Goal: Information Seeking & Learning: Compare options

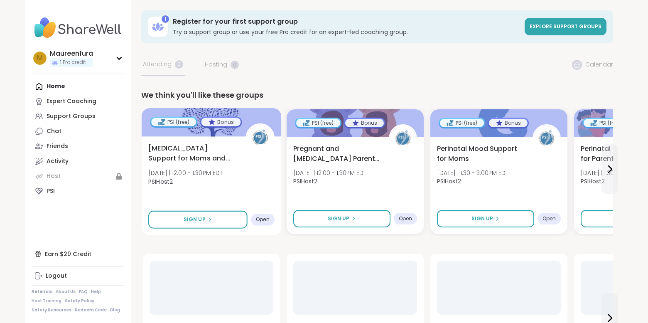
click at [254, 182] on div "Birth Trauma Support for Moms and Birthing People Mon 10/13 | 12:00 - 1:30PM ED…" at bounding box center [211, 166] width 126 height 47
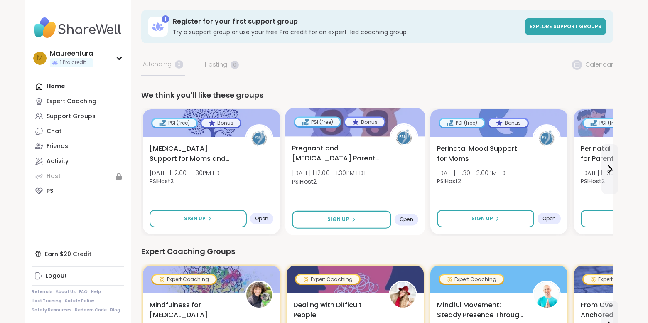
click at [357, 182] on span "PSIHost2" at bounding box center [329, 181] width 75 height 8
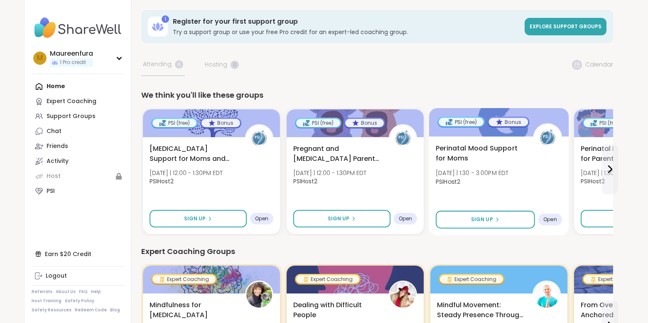
click at [499, 188] on div "Perinatal Mood Support for Moms Mon 10/13 | 1:30 - 3:00PM EDT PSIHost2" at bounding box center [499, 166] width 126 height 47
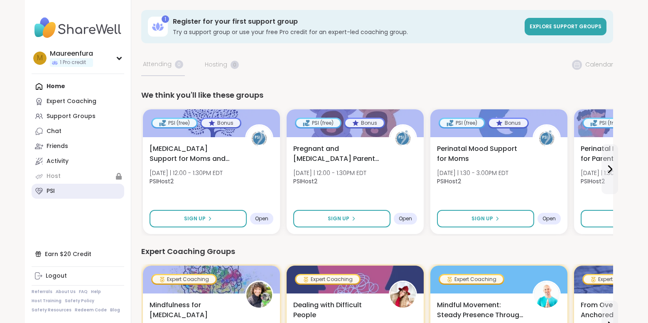
click at [62, 192] on link "PSI" at bounding box center [78, 191] width 93 height 15
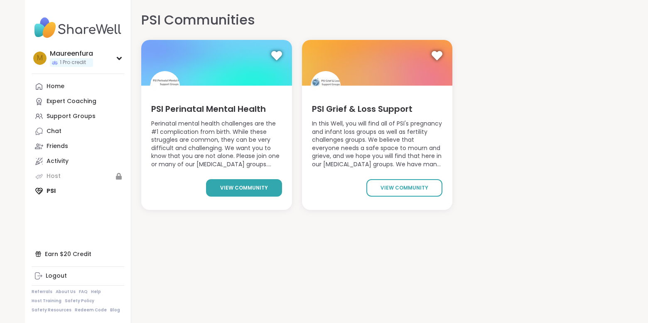
click at [238, 185] on span "view community" at bounding box center [244, 187] width 48 height 7
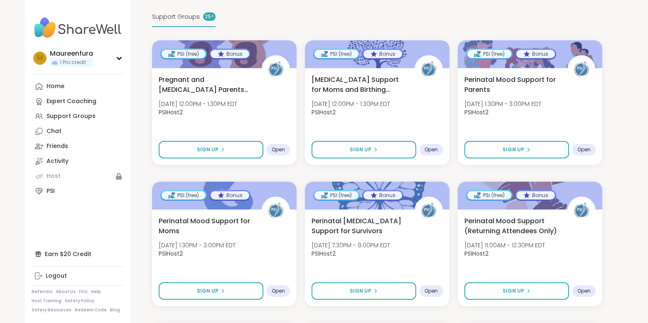
scroll to position [167, 0]
click at [266, 229] on div "Perinatal Mood Support for Moms Mon, Oct 13 | 1:30PM - 3:00PM EDT PSIHost2" at bounding box center [225, 239] width 134 height 47
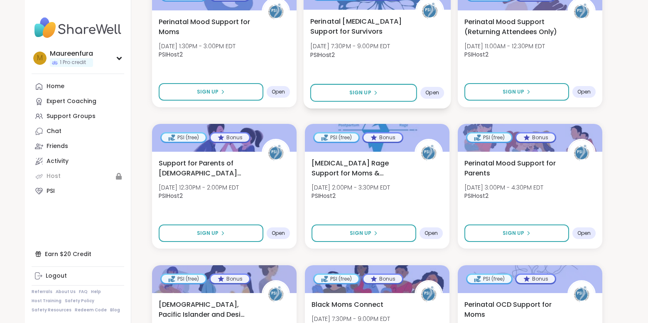
scroll to position [370, 0]
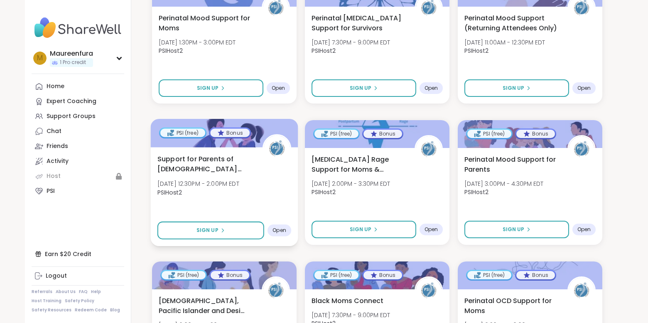
click at [268, 170] on div "Support for Parents of 1-4 Year Old Children Tue, Oct 14 | 12:30PM - 2:00PM EDT…" at bounding box center [225, 177] width 134 height 47
click at [402, 177] on div "Postpartum Rage Support for Moms & Birthing People Tue, Oct 14 | 2:00PM - 3:30P…" at bounding box center [378, 177] width 134 height 47
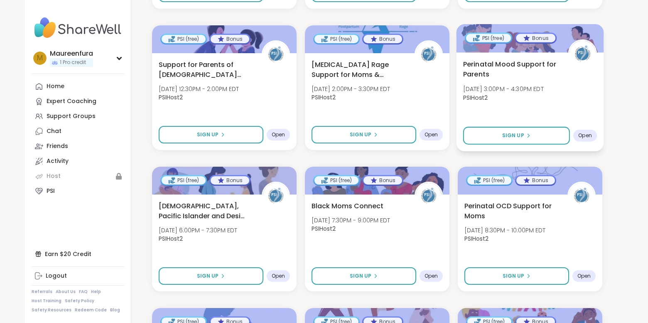
scroll to position [468, 0]
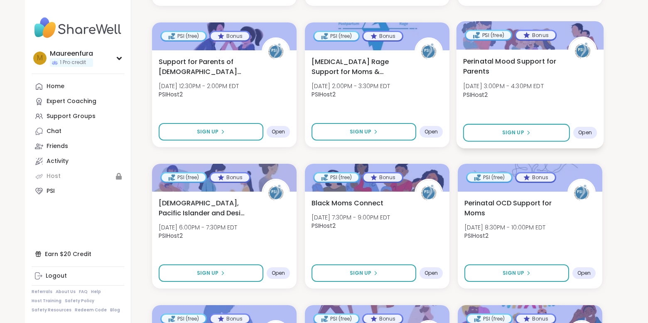
click at [572, 92] on div "Perinatal Mood Support for Parents Tue, Oct 14 | 3:00PM - 4:30PM EDT PSIHost2" at bounding box center [530, 79] width 134 height 47
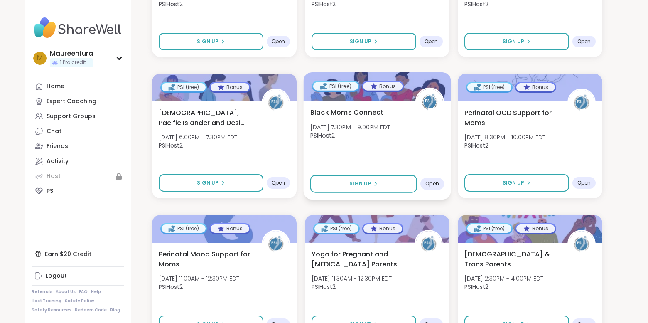
scroll to position [565, 0]
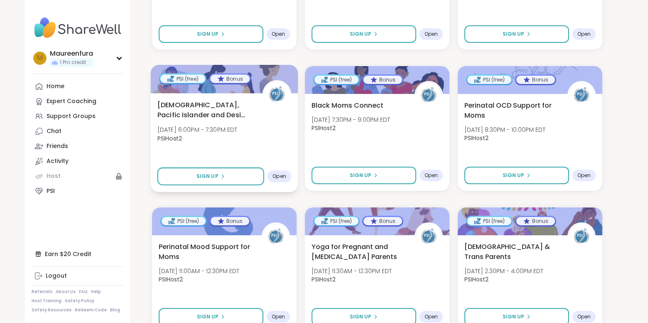
click at [279, 133] on div "Asian, Pacific Islander and Desi Moms Support Tue, Oct 14 | 6:00PM - 7:30PM EDT…" at bounding box center [225, 123] width 134 height 47
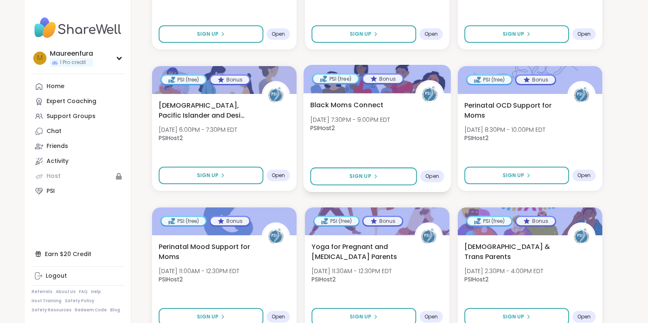
click at [399, 153] on div "Black Moms Connect Tue, Oct 14 | 7:30PM - 9:00PM EDT PSIHost2 Sign Up Open" at bounding box center [378, 142] width 148 height 99
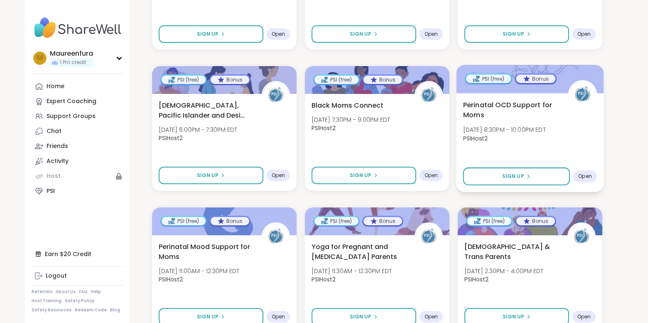
click at [535, 152] on div "Perinatal OCD Support for Moms Tue, Oct 14 | 8:30PM - 10:00PM EDT PSIHost2 Sign…" at bounding box center [531, 142] width 148 height 99
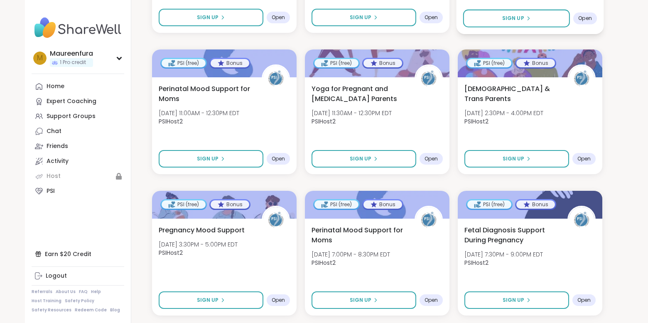
scroll to position [735, 0]
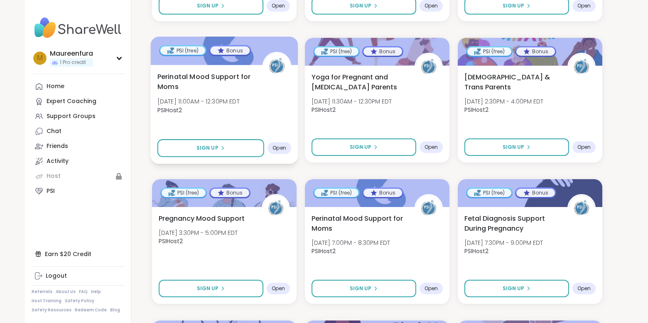
click at [279, 112] on div "Perinatal Mood Support for Moms Wed, Oct 15 | 11:00AM - 12:30PM EDT PSIHost2" at bounding box center [225, 94] width 134 height 47
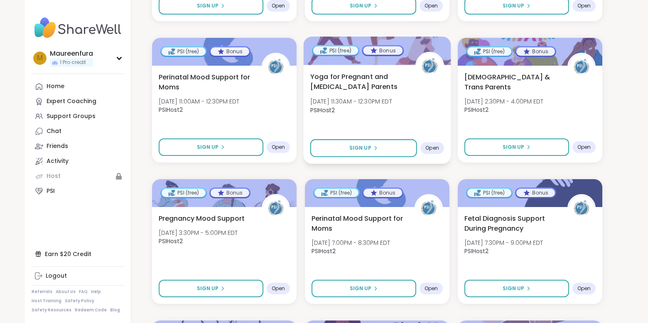
click at [432, 111] on div "Yoga for Pregnant and Postpartum Parents Wed, Oct 15 | 11:30AM - 12:30PM EDT PS…" at bounding box center [378, 94] width 134 height 47
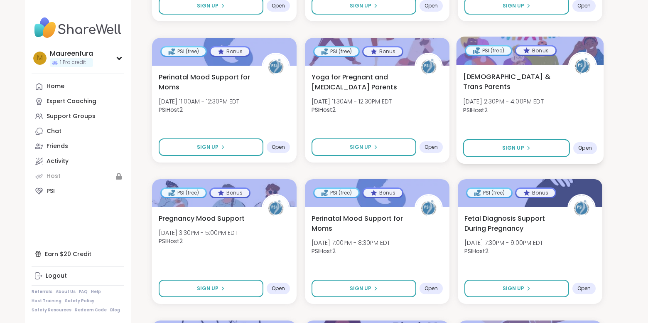
click at [529, 116] on div "Queer & Trans Parents Wed, Oct 15 | 2:30PM - 4:00PM EDT PSIHost2 Sign Up Open" at bounding box center [531, 114] width 148 height 99
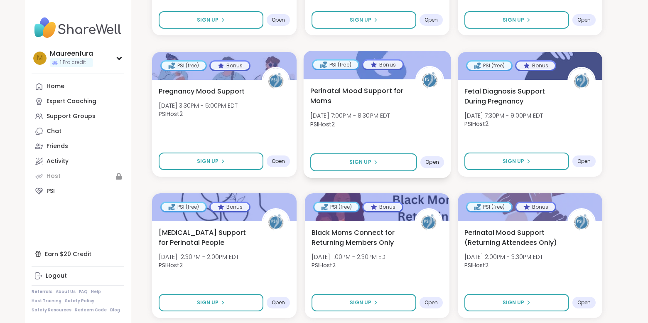
scroll to position [865, 0]
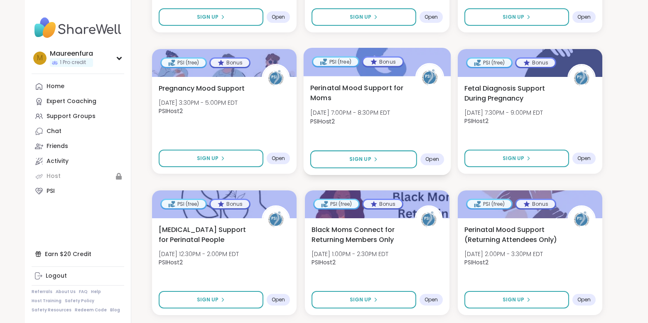
click at [391, 123] on span "PSIHost2" at bounding box center [351, 121] width 80 height 8
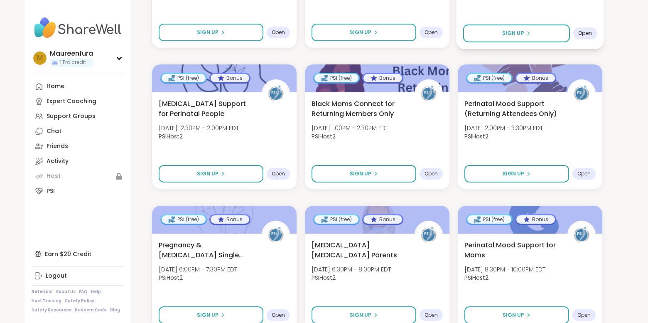
scroll to position [996, 0]
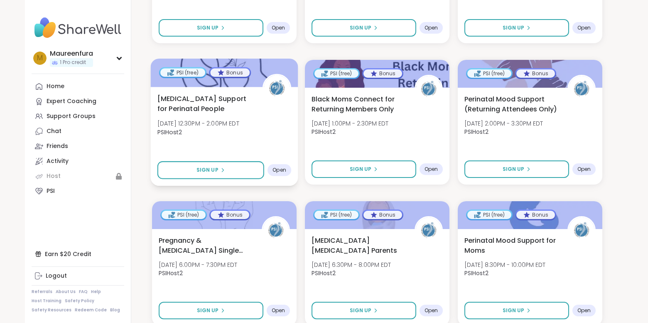
click at [285, 140] on div "ADHD Support for Perinatal People Thu, Oct 16 | 12:30PM - 2:00PM EDT PSIHost2" at bounding box center [225, 117] width 134 height 47
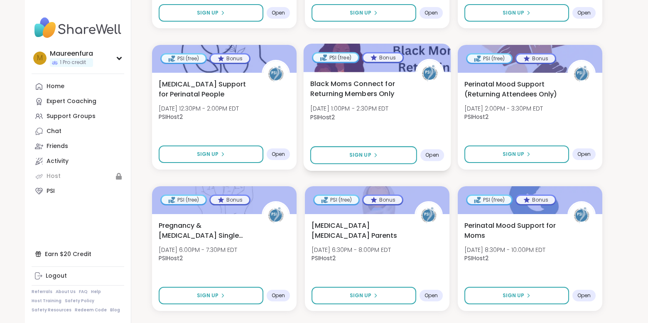
scroll to position [1012, 0]
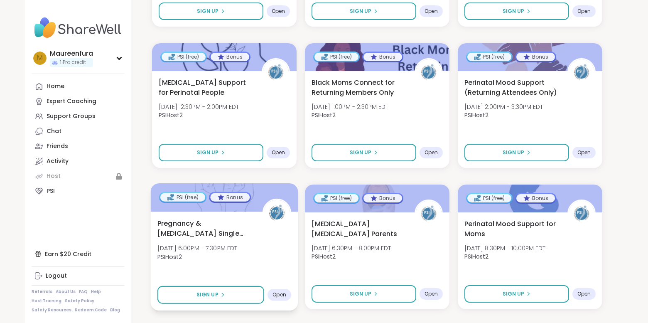
click at [258, 256] on div "Pregnancy & Postpartum Single Parents Support Thu, Oct 16 | 6:00PM - 7:30PM EDT…" at bounding box center [225, 241] width 134 height 47
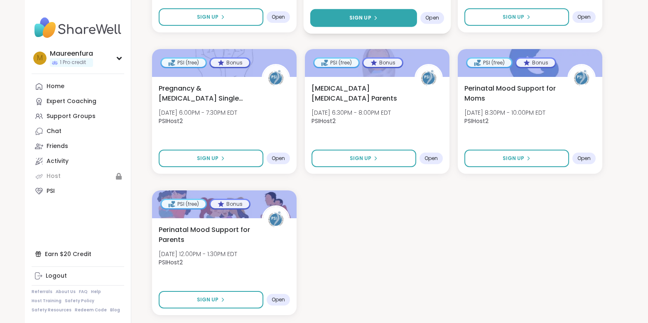
scroll to position [1148, 0]
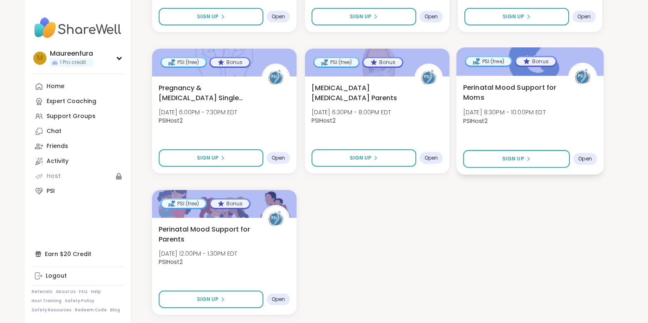
click at [541, 128] on div "Perinatal Mood Support for Moms Thu, Oct 16 | 8:30PM - 10:00PM EDT PSIHost2" at bounding box center [530, 105] width 134 height 47
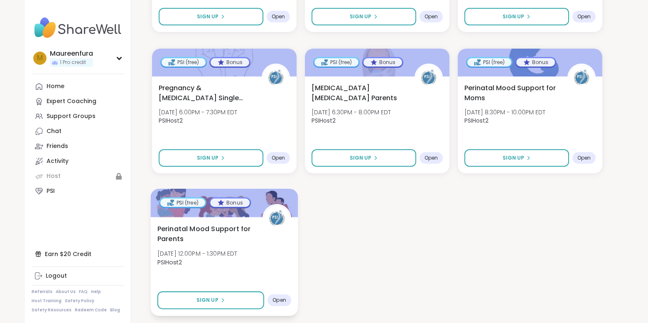
scroll to position [1192, 0]
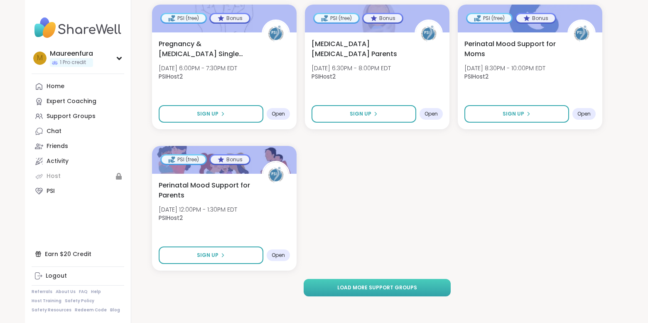
click at [403, 287] on span "Load more support groups" at bounding box center [378, 287] width 80 height 7
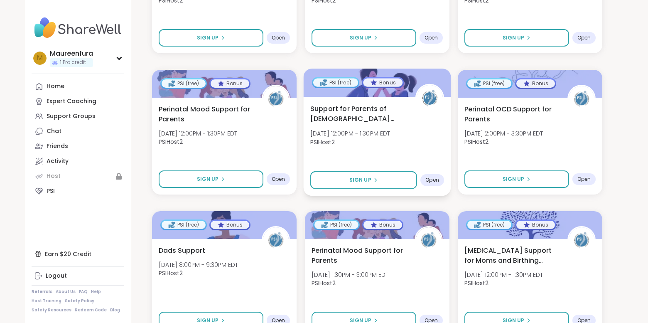
scroll to position [1270, 0]
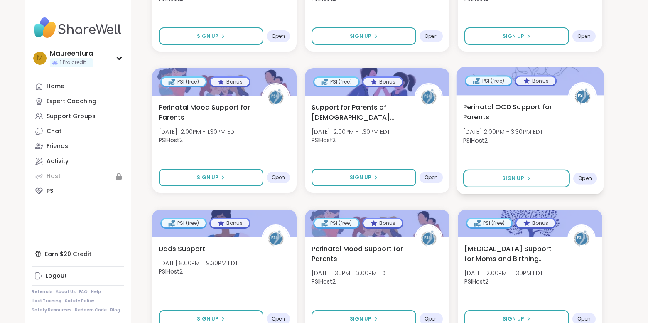
click at [559, 148] on div "Perinatal OCD Support for Parents Fri, Oct 17 | 2:00PM - 3:30PM EDT PSIHost2" at bounding box center [530, 125] width 134 height 47
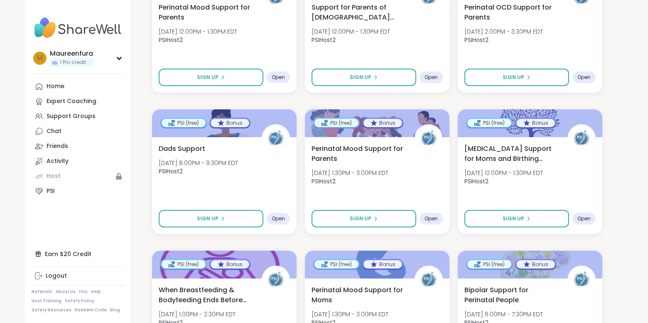
scroll to position [1383, 0]
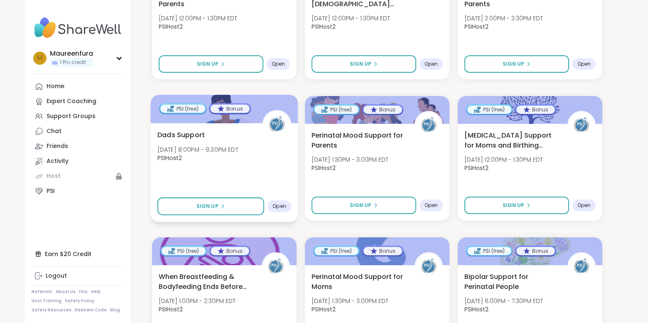
click at [254, 168] on div "Dads Support Fri, Oct 17 | 8:00PM - 9:30PM EDT PSIHost2 Sign Up Open" at bounding box center [225, 172] width 148 height 99
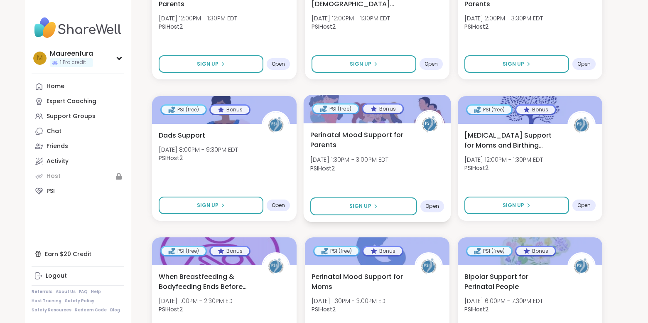
click at [428, 173] on div "Perinatal Mood Support for Parents Sun, Oct 19 | 1:30PM - 3:00PM EDT PSIHost2" at bounding box center [378, 153] width 134 height 47
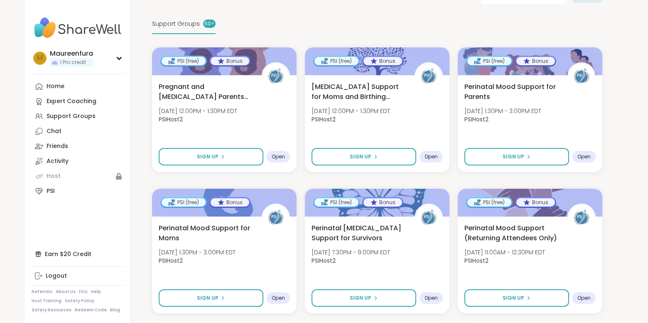
scroll to position [169, 0]
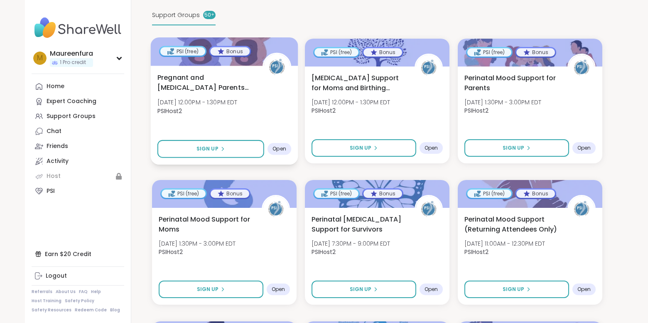
click at [267, 116] on div "Pregnant and Postpartum Parents of Multiples Mon, Oct 13 | 12:00PM - 1:30PM EDT…" at bounding box center [225, 95] width 134 height 47
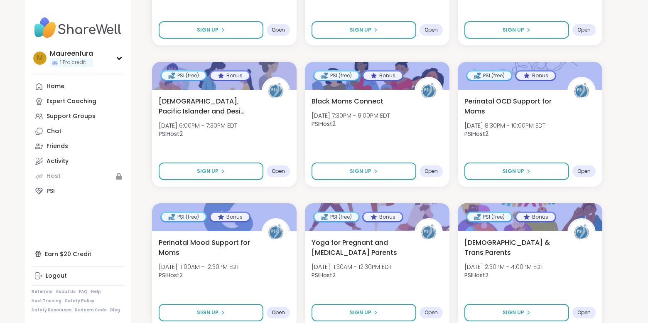
scroll to position [577, 0]
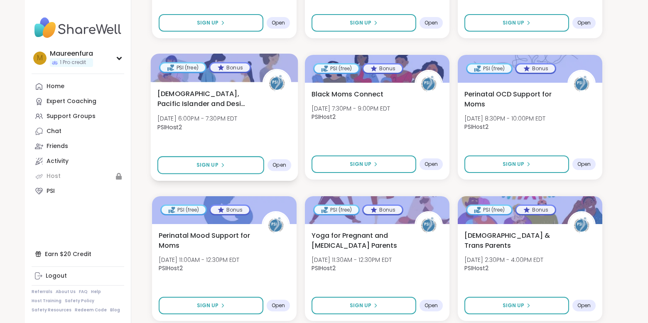
click at [276, 130] on div "Asian, Pacific Islander and Desi Moms Support Tue, Oct 14 | 6:00PM - 7:30PM EDT…" at bounding box center [225, 112] width 134 height 47
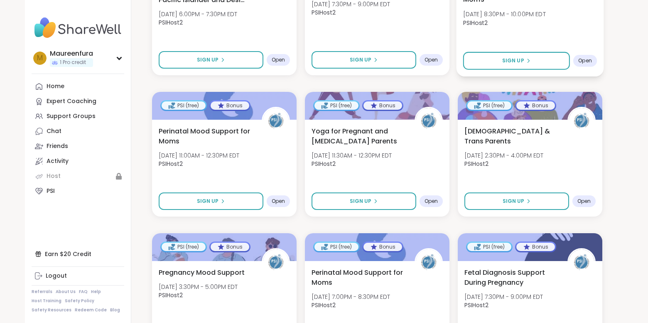
scroll to position [684, 0]
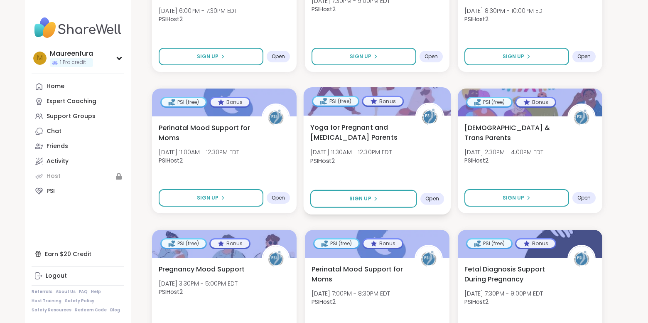
click at [425, 173] on div "Yoga for Pregnant and Postpartum Parents Wed, Oct 15 | 11:30AM - 12:30PM EDT PS…" at bounding box center [378, 165] width 148 height 99
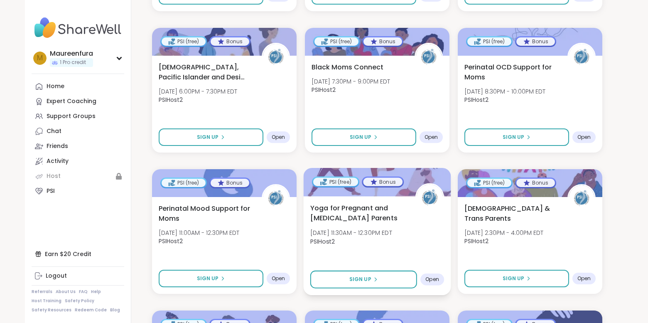
scroll to position [575, 0]
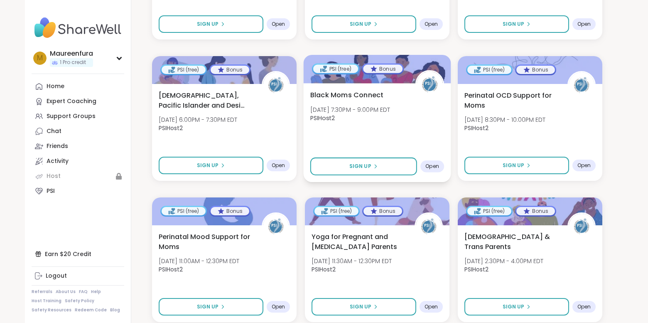
click at [394, 126] on div "Black Moms Connect Tue, Oct 14 | 7:30PM - 9:00PM EDT PSIHost2" at bounding box center [378, 108] width 134 height 37
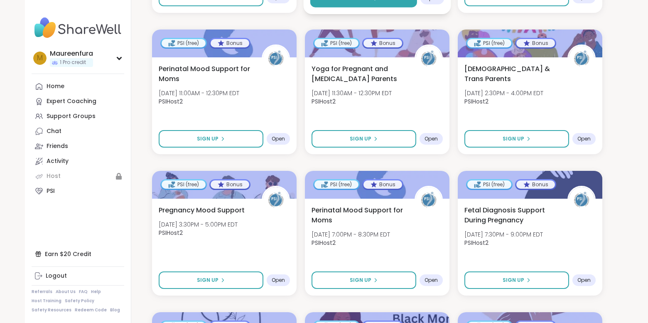
scroll to position [744, 0]
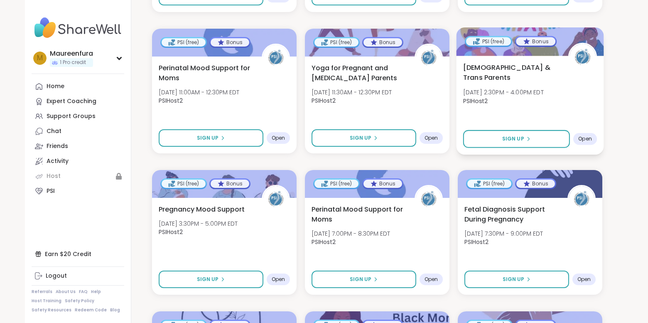
click at [569, 98] on div "Queer & Trans Parents Wed, Oct 15 | 2:30PM - 4:00PM EDT PSIHost2" at bounding box center [530, 85] width 134 height 47
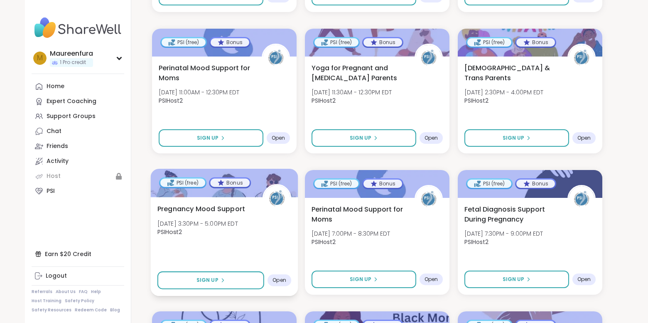
click at [217, 251] on div "Pregnancy Mood Support Wed, Oct 15 | 3:30PM - 5:00PM EDT PSIHost2 Sign Up Open" at bounding box center [225, 246] width 148 height 99
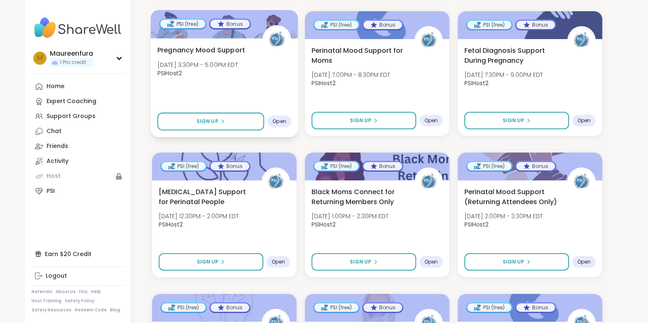
scroll to position [903, 0]
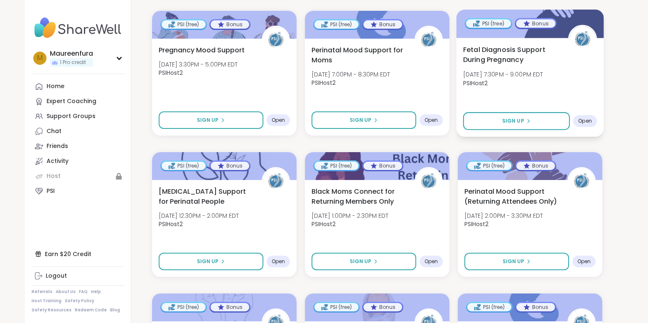
click at [498, 78] on span "Wed, Oct 15 | 7:30PM - 9:00PM EDT" at bounding box center [503, 74] width 80 height 8
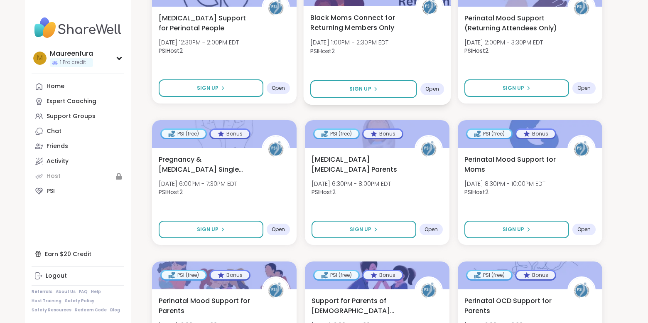
scroll to position [1079, 0]
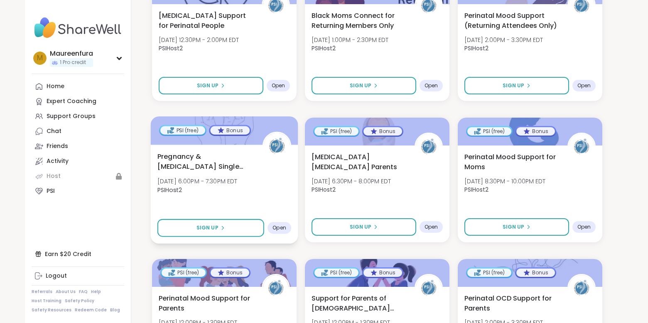
click at [264, 186] on div "Pregnancy & Postpartum Single Parents Support Thu, Oct 16 | 6:00PM - 7:30PM EDT…" at bounding box center [225, 174] width 134 height 47
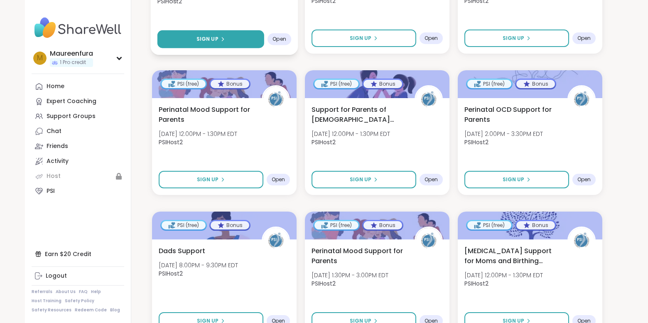
scroll to position [1275, 0]
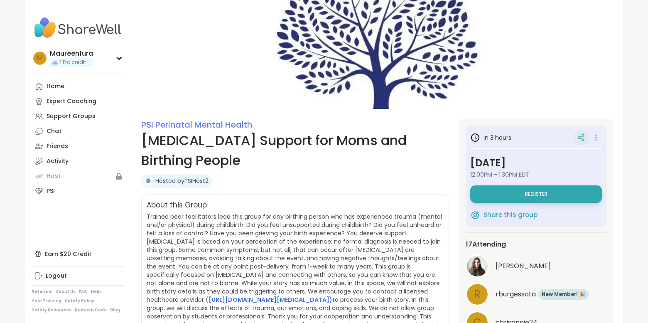
click at [579, 134] on icon at bounding box center [581, 137] width 7 height 7
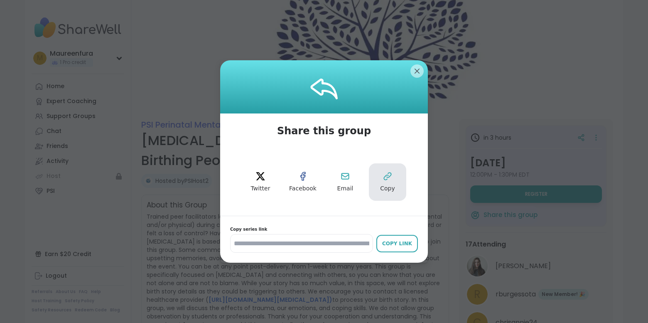
click at [391, 180] on icon at bounding box center [388, 176] width 10 height 10
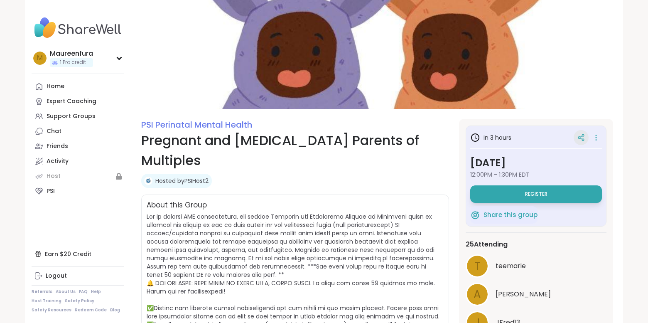
click at [583, 133] on div at bounding box center [581, 137] width 15 height 15
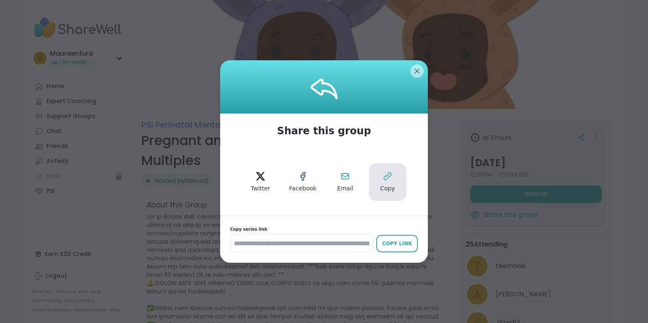
click at [381, 180] on button "Copy" at bounding box center [387, 181] width 37 height 37
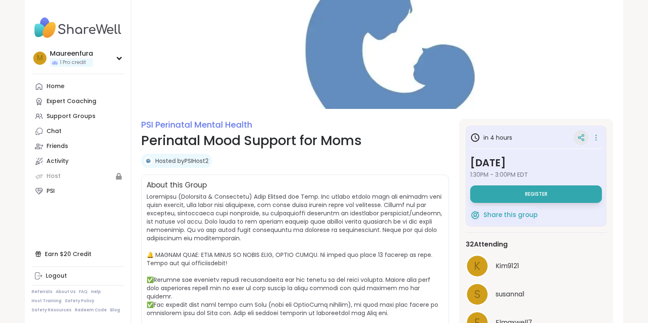
click at [582, 137] on icon at bounding box center [581, 137] width 7 height 7
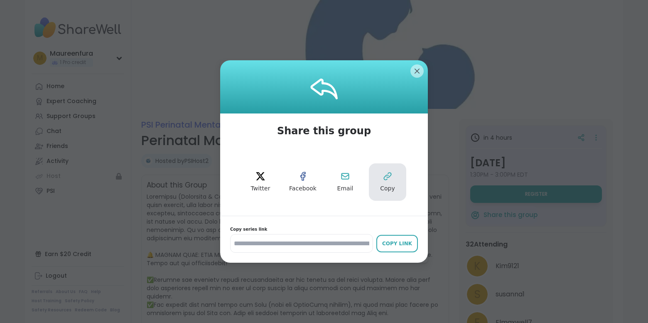
click at [380, 190] on button "Copy" at bounding box center [387, 181] width 37 height 37
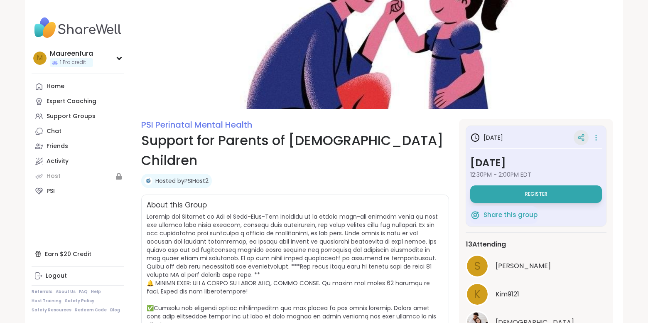
click at [583, 138] on icon at bounding box center [581, 137] width 7 height 7
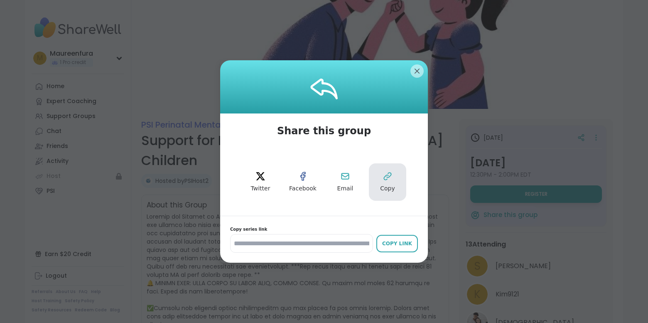
click at [389, 180] on icon at bounding box center [388, 176] width 10 height 10
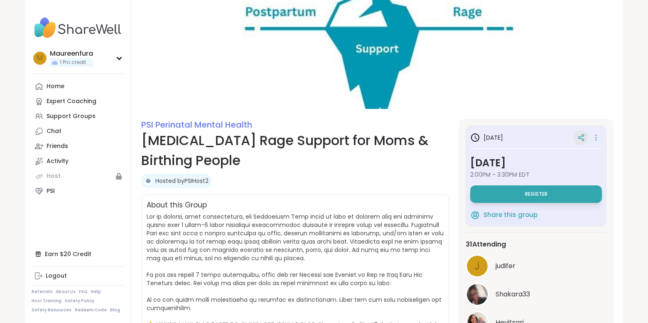
click at [576, 138] on div at bounding box center [581, 137] width 15 height 15
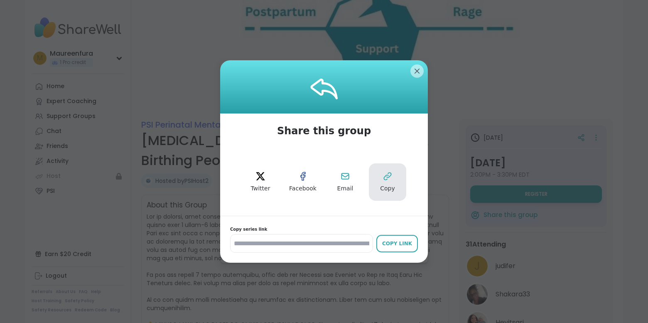
click at [387, 184] on button "Copy" at bounding box center [387, 181] width 37 height 37
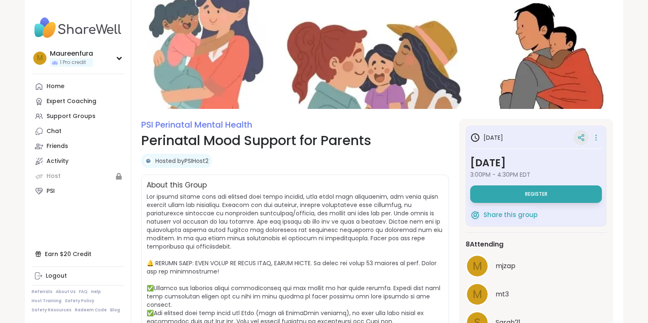
click at [582, 137] on icon at bounding box center [581, 137] width 7 height 7
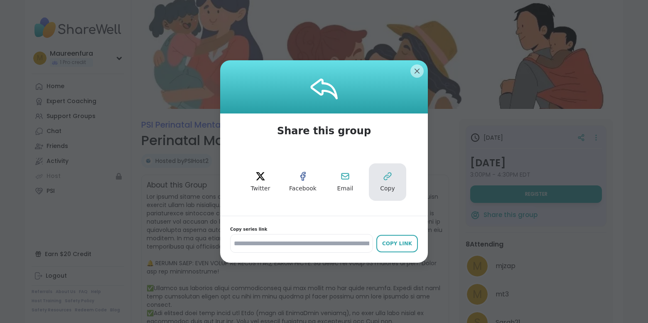
click at [383, 190] on span "Copy" at bounding box center [387, 189] width 15 height 8
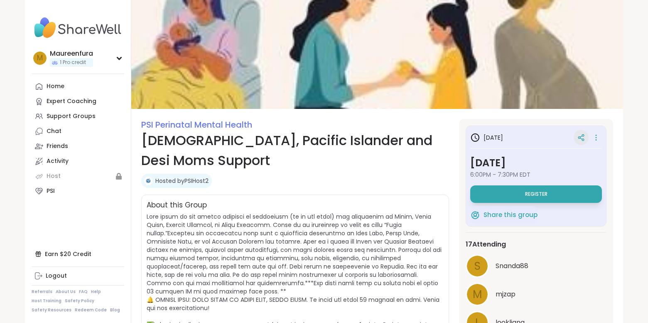
click at [584, 136] on icon at bounding box center [583, 136] width 2 height 2
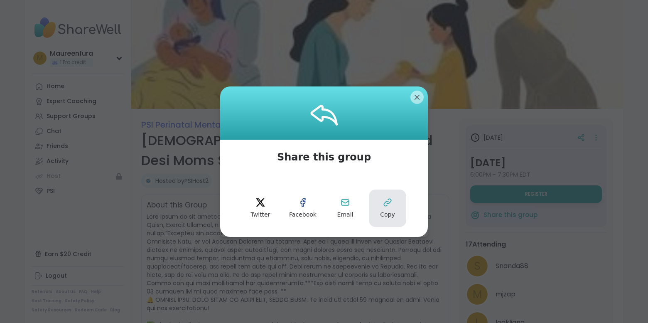
click at [389, 205] on icon at bounding box center [388, 202] width 10 height 10
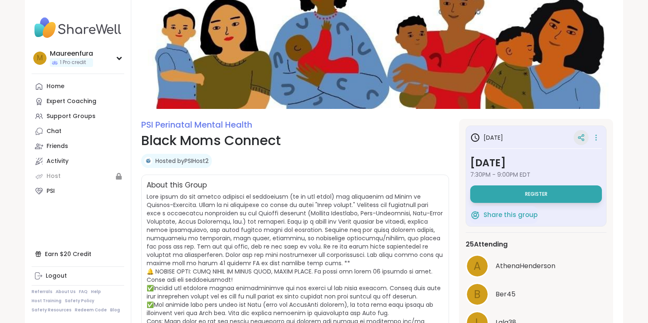
click at [582, 133] on div at bounding box center [581, 137] width 15 height 15
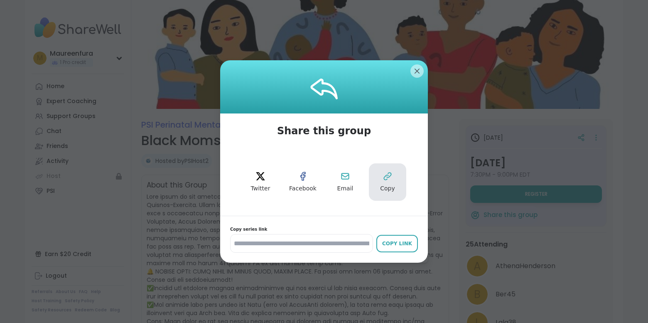
click at [382, 182] on button "Copy" at bounding box center [387, 181] width 37 height 37
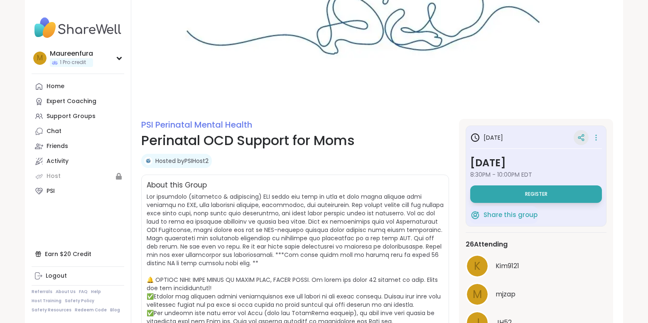
click at [582, 137] on icon at bounding box center [581, 137] width 7 height 7
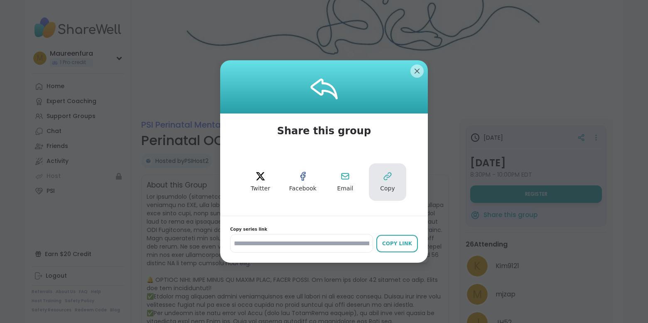
click at [383, 186] on span "Copy" at bounding box center [387, 189] width 15 height 8
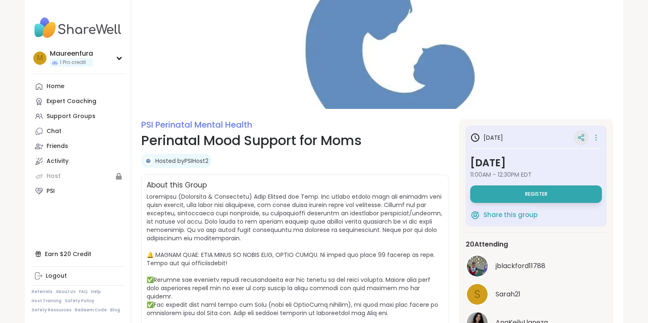
click at [584, 135] on icon at bounding box center [581, 137] width 7 height 7
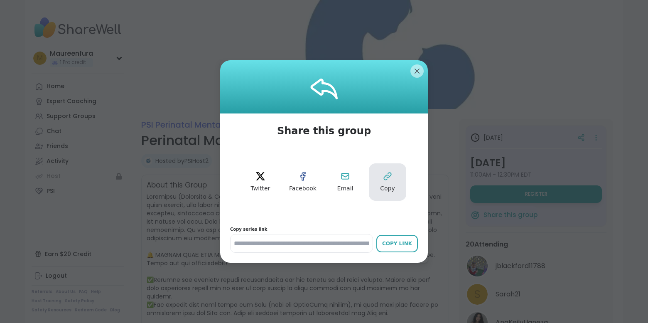
click at [386, 177] on icon at bounding box center [388, 176] width 10 height 10
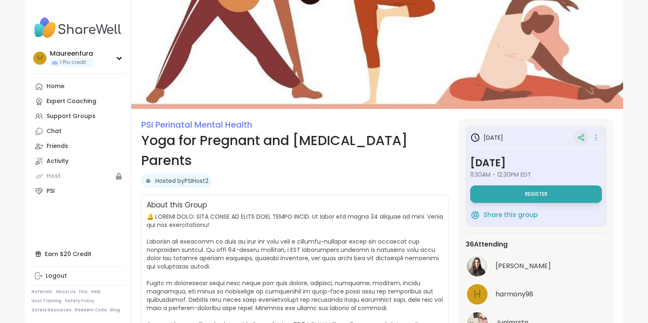
click at [584, 138] on icon at bounding box center [581, 137] width 7 height 7
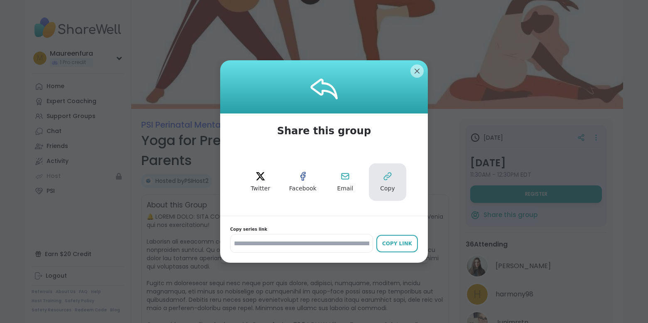
click at [394, 184] on button "Copy" at bounding box center [387, 181] width 37 height 37
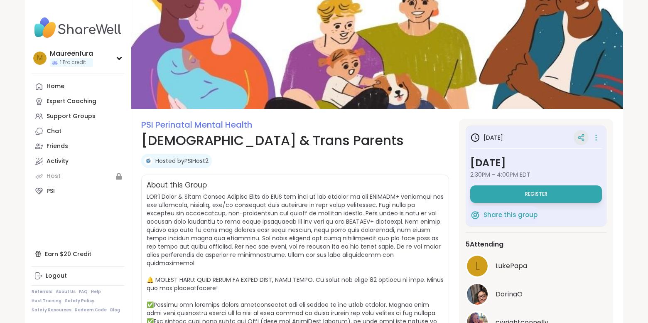
click at [581, 137] on icon at bounding box center [581, 137] width 7 height 7
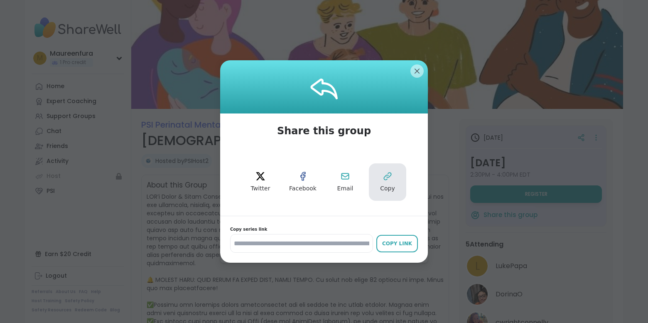
click at [378, 189] on button "Copy" at bounding box center [387, 181] width 37 height 37
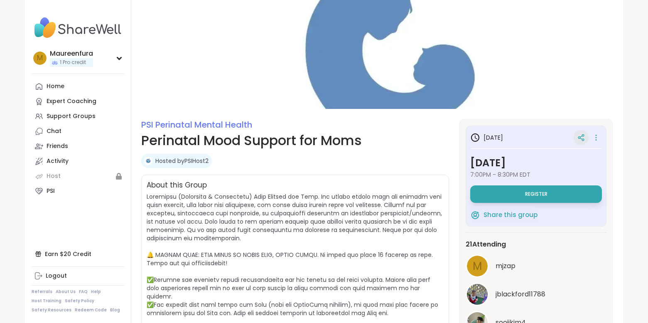
click at [579, 135] on icon at bounding box center [581, 137] width 7 height 7
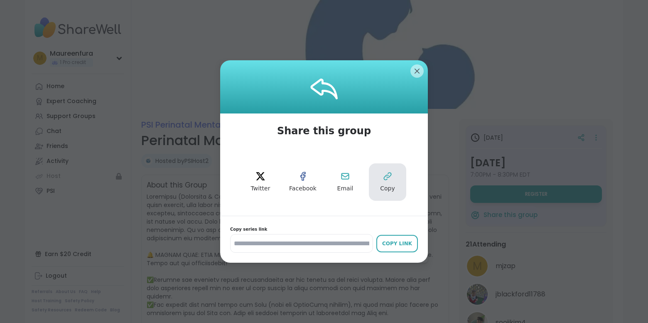
click at [388, 190] on span "Copy" at bounding box center [387, 189] width 15 height 8
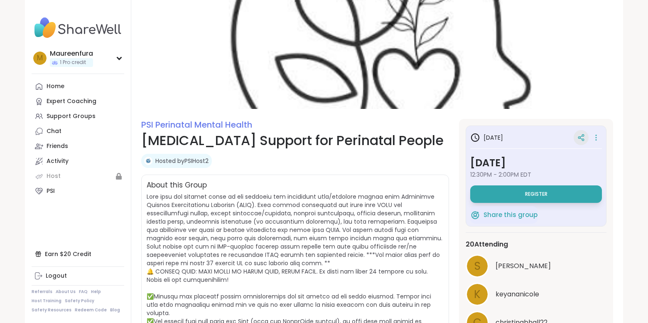
click at [582, 137] on icon at bounding box center [581, 137] width 7 height 7
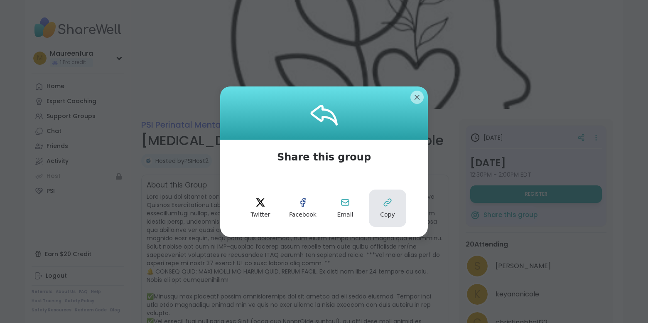
click at [384, 217] on span "Copy" at bounding box center [387, 215] width 15 height 8
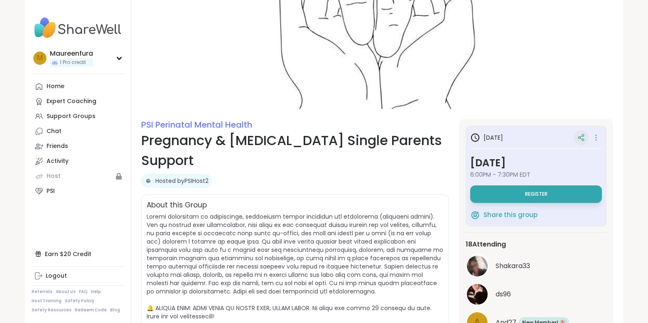
click at [579, 137] on icon at bounding box center [581, 137] width 7 height 7
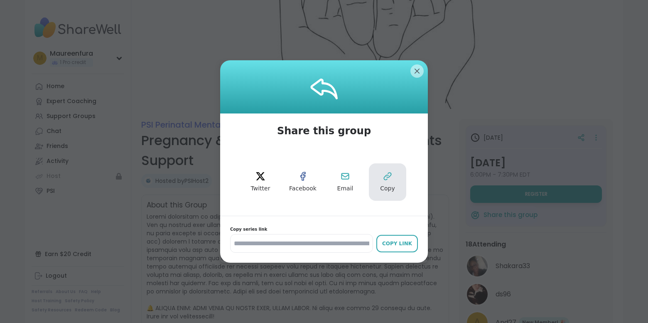
click at [390, 185] on span "Copy" at bounding box center [387, 189] width 15 height 8
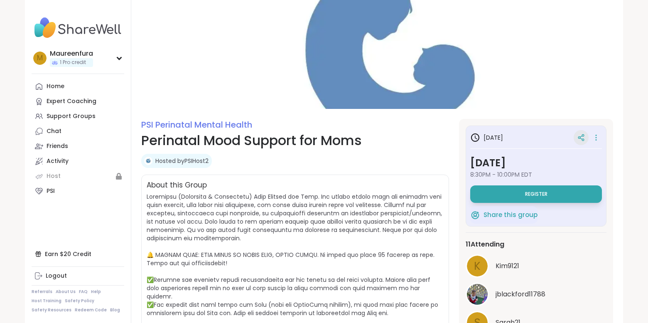
click at [579, 138] on icon at bounding box center [580, 138] width 2 height 2
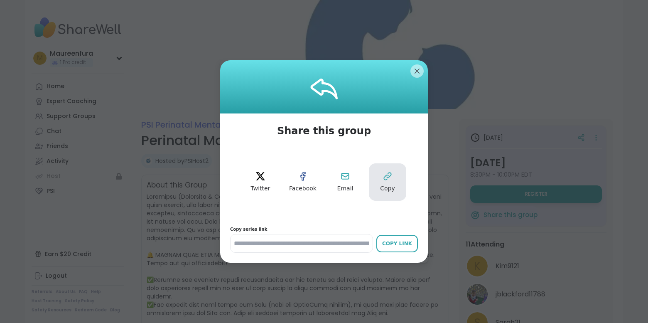
click at [387, 175] on icon at bounding box center [387, 176] width 7 height 7
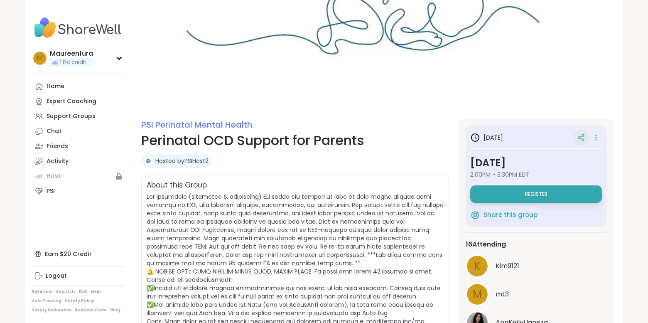
click at [589, 137] on div at bounding box center [581, 137] width 15 height 15
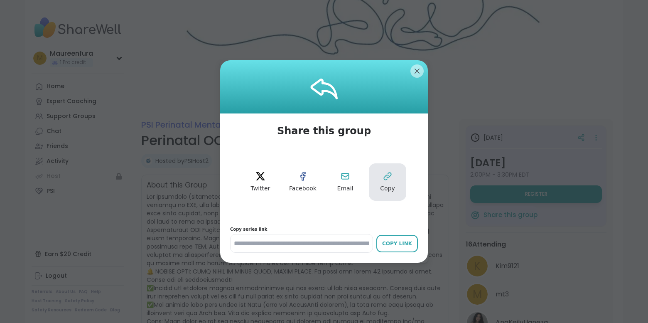
click at [387, 185] on span "Copy" at bounding box center [387, 189] width 15 height 8
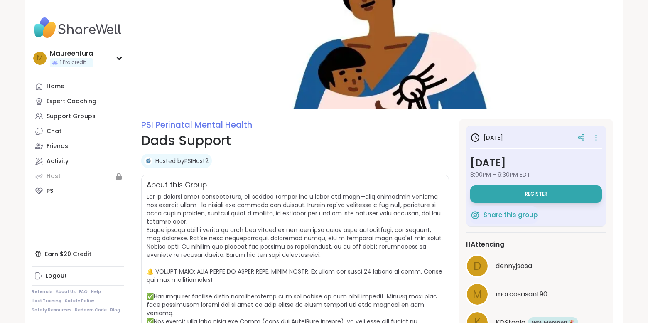
click at [583, 135] on icon at bounding box center [583, 136] width 2 height 2
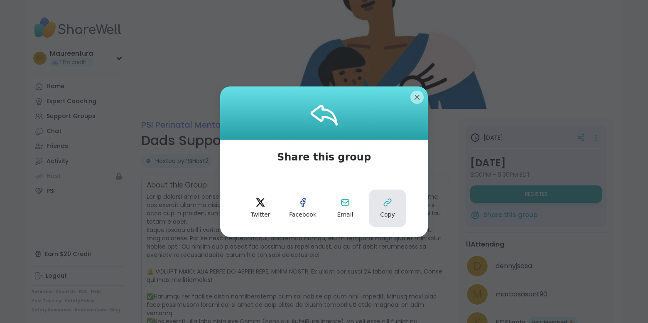
click at [382, 205] on button "Copy" at bounding box center [387, 208] width 37 height 37
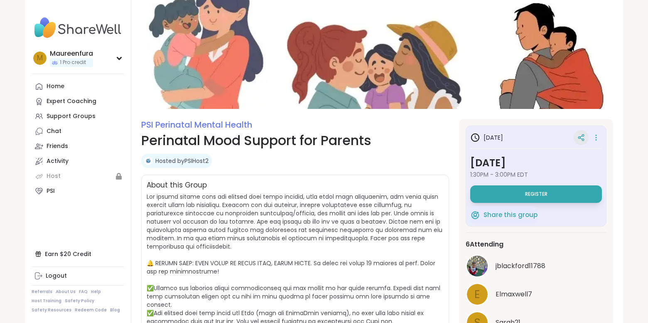
click at [582, 139] on icon at bounding box center [581, 138] width 2 height 1
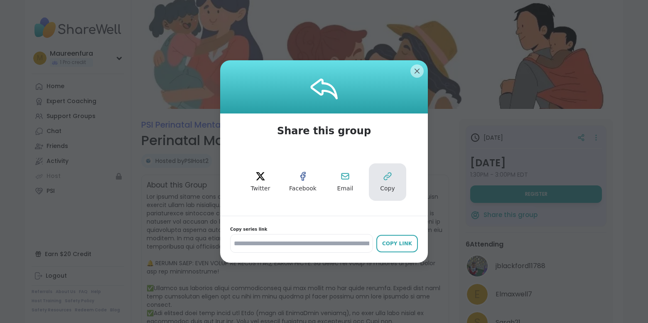
click at [390, 177] on icon at bounding box center [388, 176] width 10 height 10
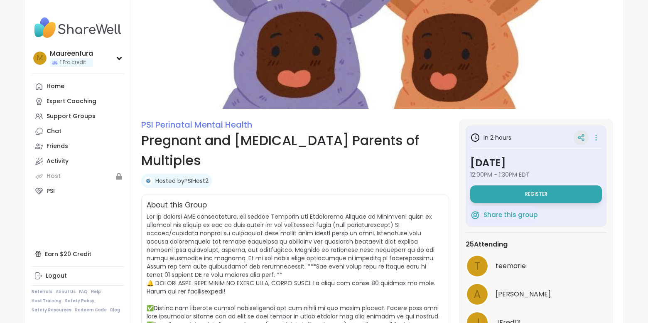
click at [583, 138] on icon at bounding box center [581, 137] width 7 height 7
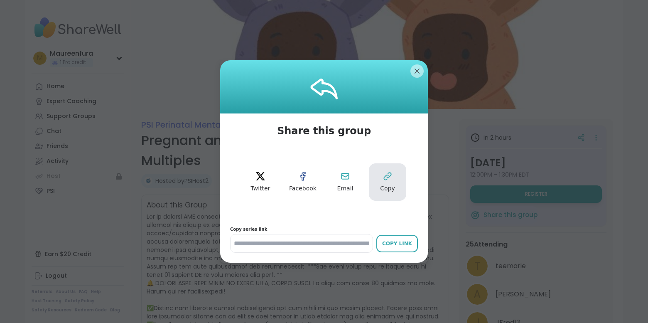
click at [381, 181] on button "Copy" at bounding box center [387, 181] width 37 height 37
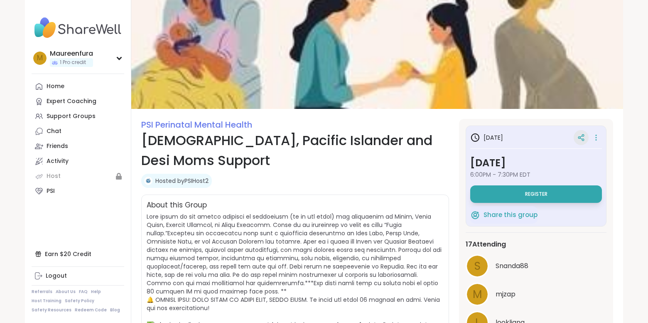
click at [584, 138] on icon at bounding box center [581, 137] width 7 height 7
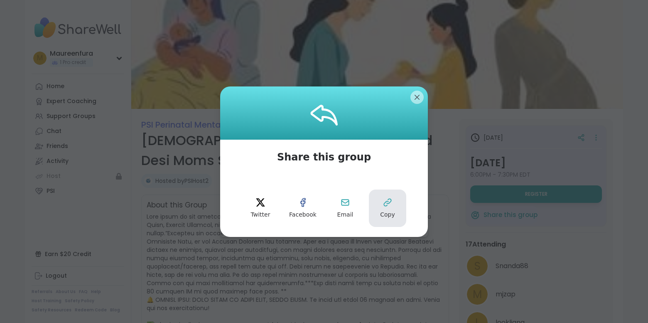
click at [391, 208] on button "Copy" at bounding box center [387, 208] width 37 height 37
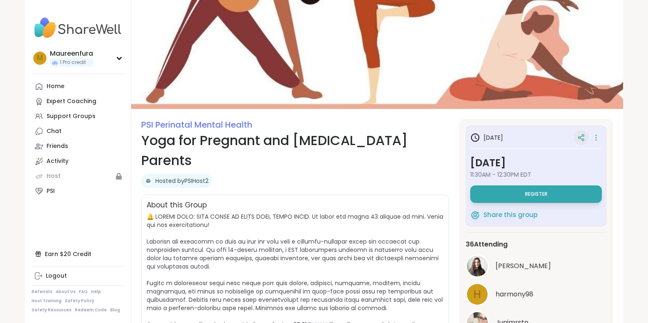
click at [584, 140] on icon at bounding box center [581, 137] width 7 height 7
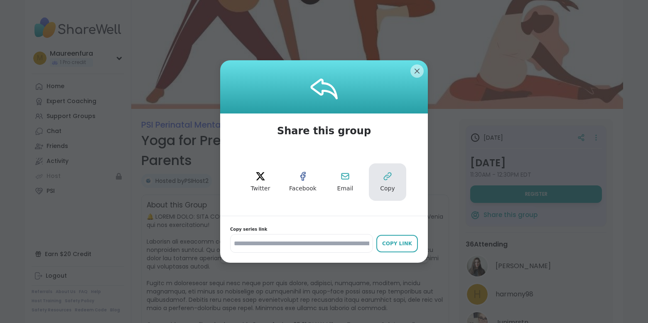
click at [389, 188] on span "Copy" at bounding box center [387, 189] width 15 height 8
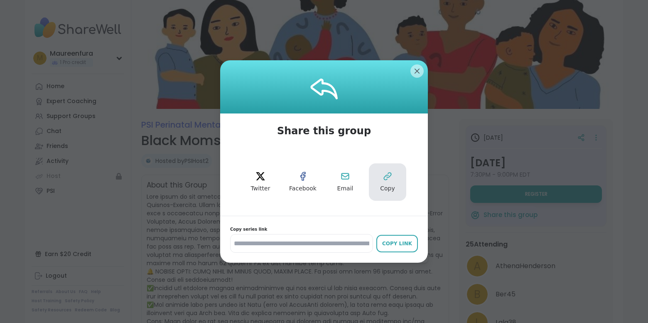
click at [385, 181] on icon at bounding box center [388, 176] width 10 height 10
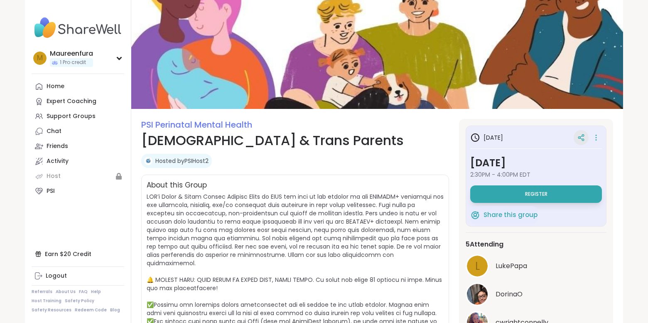
click at [581, 136] on icon at bounding box center [581, 137] width 7 height 7
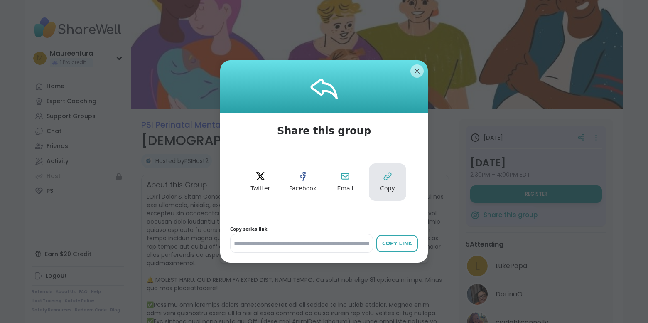
click at [385, 186] on span "Copy" at bounding box center [387, 189] width 15 height 8
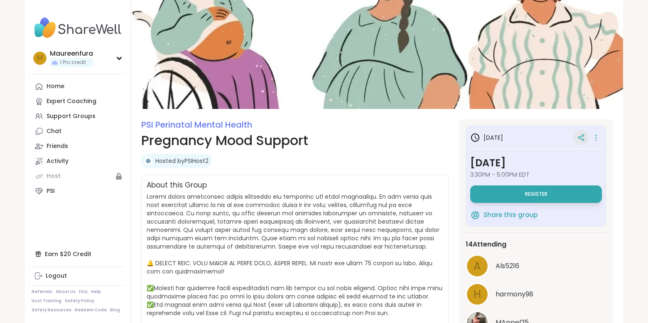
click at [585, 136] on div at bounding box center [581, 137] width 15 height 15
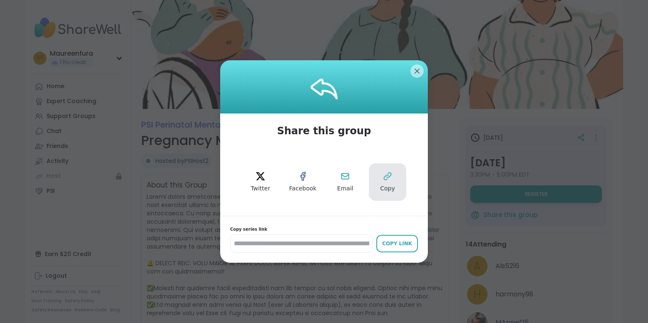
click at [385, 182] on button "Copy" at bounding box center [387, 181] width 37 height 37
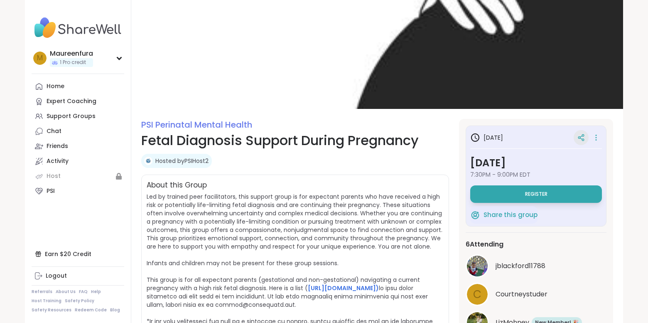
click at [584, 136] on icon at bounding box center [581, 137] width 7 height 7
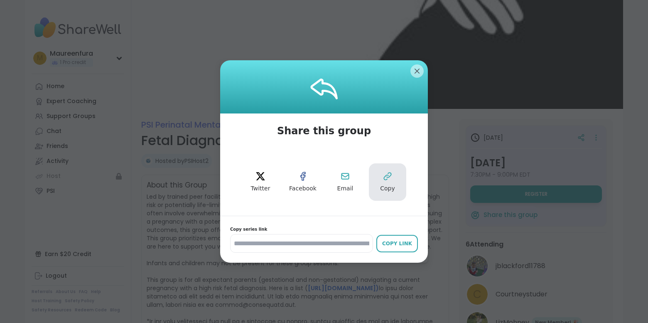
click at [386, 185] on span "Copy" at bounding box center [387, 189] width 15 height 8
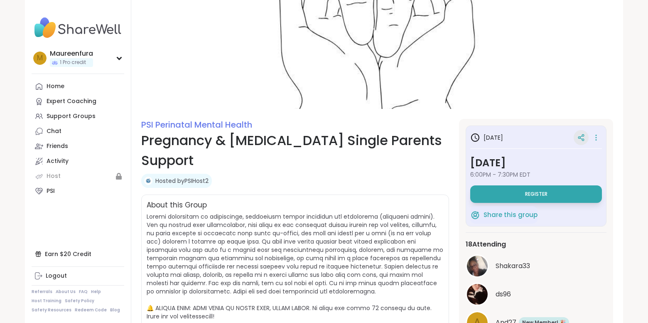
click at [582, 136] on icon at bounding box center [581, 137] width 7 height 7
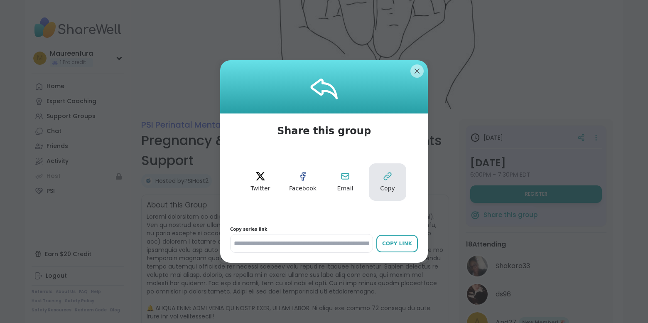
click at [385, 183] on button "Copy" at bounding box center [387, 181] width 37 height 37
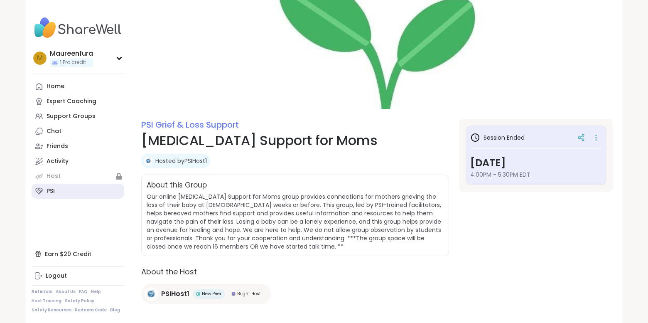
click at [50, 189] on div "PSI" at bounding box center [51, 191] width 8 height 8
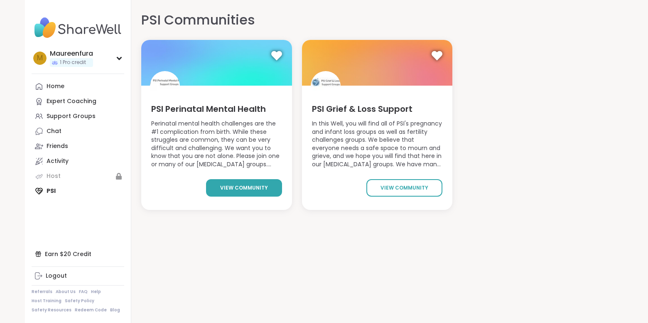
click at [251, 189] on span "view community" at bounding box center [244, 187] width 48 height 7
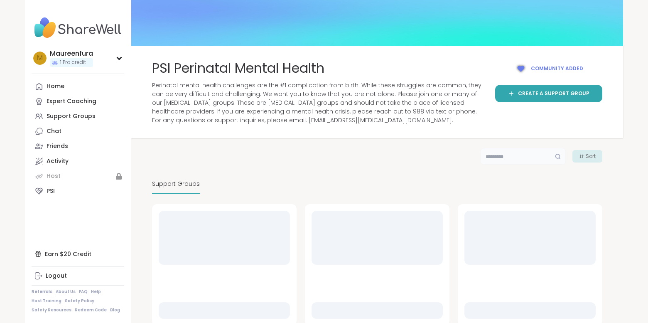
click at [524, 159] on input "text" at bounding box center [524, 156] width 86 height 17
type input "****"
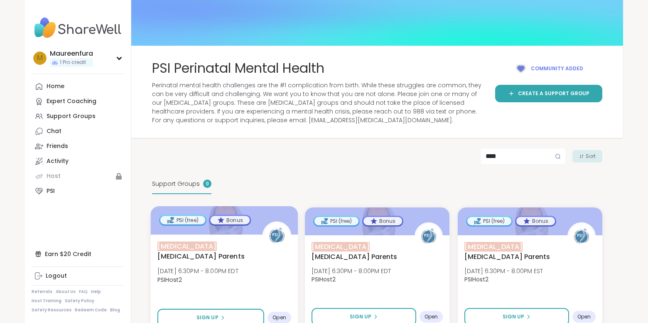
click at [252, 278] on div "[MEDICAL_DATA] [MEDICAL_DATA] Parents [DATE] 6:30PM - 8:00PM EDT PSIHost2" at bounding box center [225, 264] width 134 height 47
click at [56, 192] on link "PSI" at bounding box center [78, 191] width 93 height 15
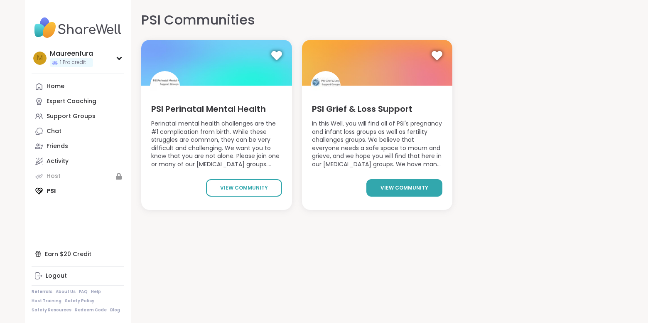
click at [390, 190] on span "view community" at bounding box center [405, 187] width 48 height 7
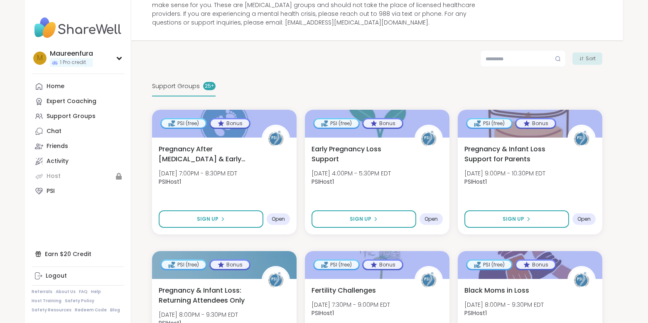
scroll to position [106, 0]
click at [371, 189] on div "[MEDICAL_DATA] Support [DATE] 4:00PM - 5:30PM EDT PSIHost1" at bounding box center [378, 167] width 134 height 47
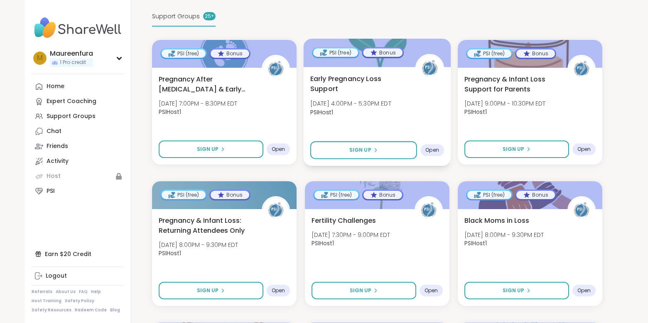
scroll to position [179, 0]
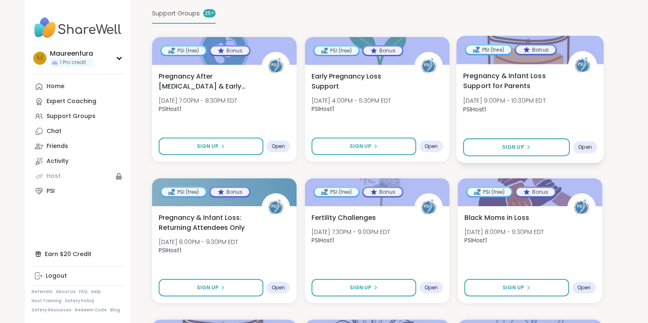
click at [584, 108] on div "Pregnancy & Infant Loss Support for Parents [DATE] 9:00PM - 10:30PM EDT PSIHost1" at bounding box center [530, 94] width 134 height 47
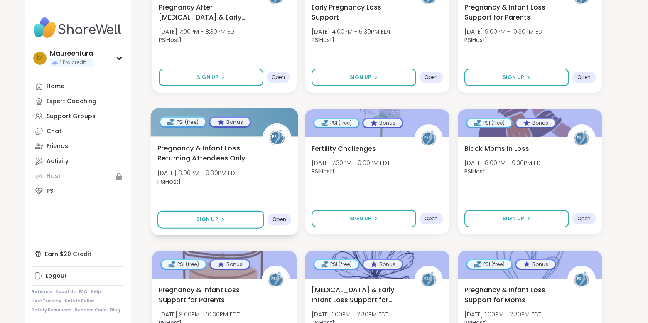
scroll to position [249, 0]
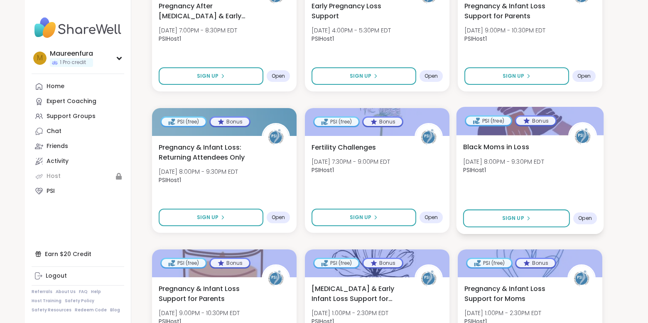
click at [528, 182] on div "Black Moms in Loss [DATE] 8:00PM - 9:30PM EDT PSIHost1 Sign Up Open" at bounding box center [531, 184] width 148 height 99
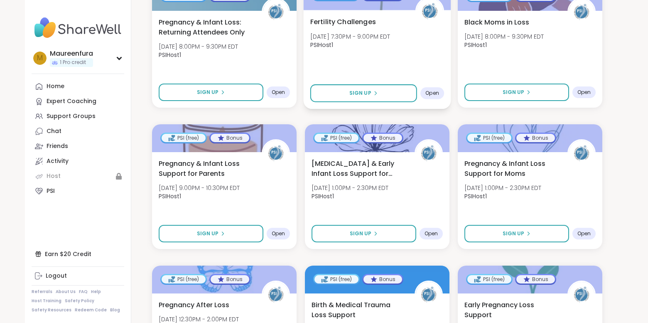
scroll to position [377, 0]
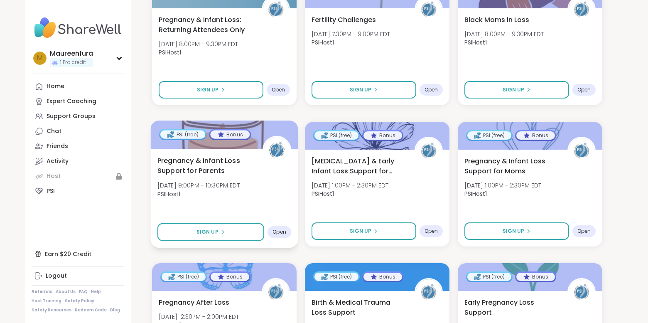
click at [252, 202] on div "Pregnancy & Infant Loss Support for Parents [DATE] 9:00PM - 10:30PM EDT PSIHost1" at bounding box center [225, 178] width 134 height 47
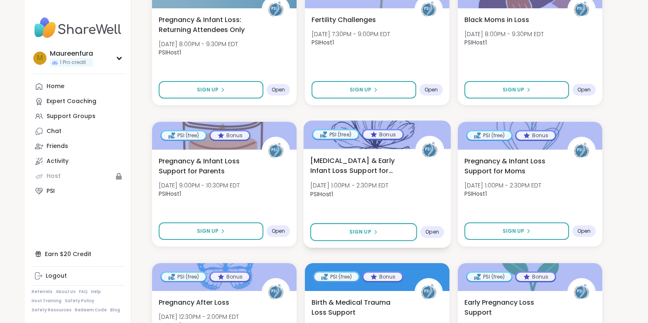
click at [419, 205] on div "[MEDICAL_DATA] & Early Infant Loss Support for Parents [DATE] 1:00PM - 2:30PM E…" at bounding box center [378, 198] width 148 height 99
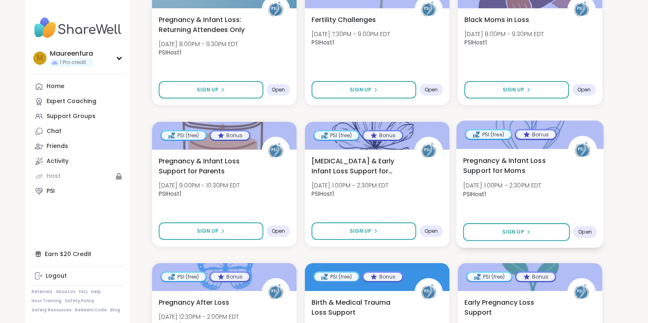
click at [508, 204] on div "Pregnancy & Infant Loss Support for Moms [DATE] 1:00PM - 2:30PM EDT PSIHost1 Si…" at bounding box center [531, 198] width 148 height 99
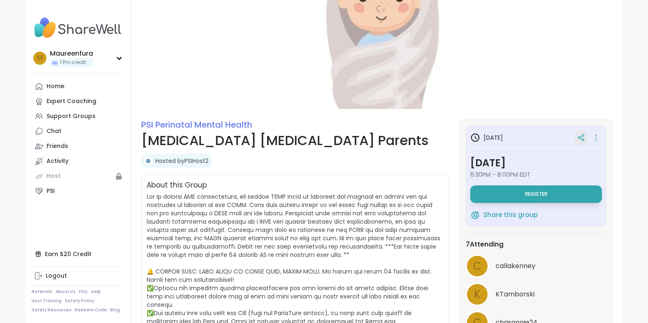
click at [582, 138] on icon at bounding box center [581, 137] width 7 height 7
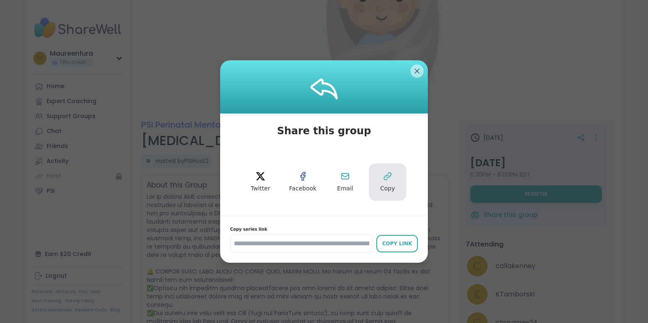
click at [388, 180] on icon at bounding box center [388, 176] width 10 height 10
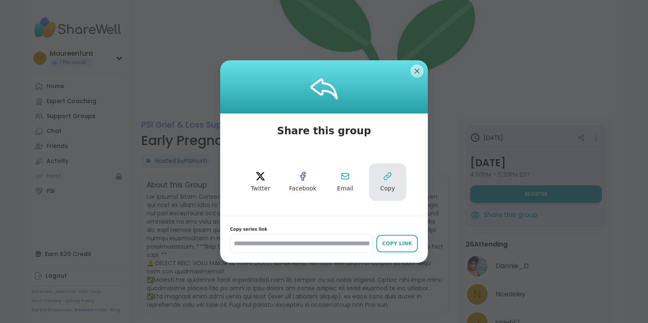
click at [380, 181] on button "Copy" at bounding box center [387, 181] width 37 height 37
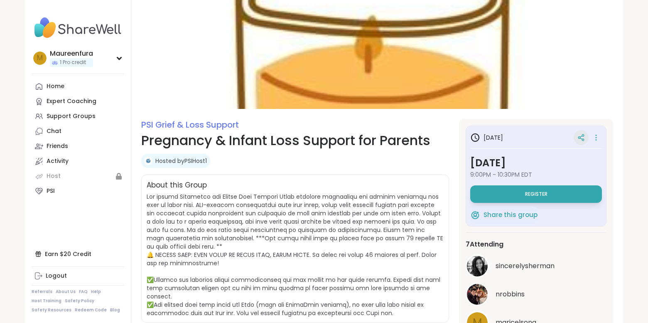
click at [580, 138] on icon at bounding box center [581, 138] width 2 height 1
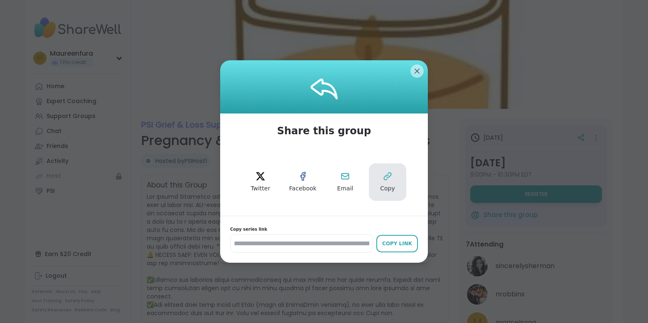
click at [388, 191] on span "Copy" at bounding box center [387, 189] width 15 height 8
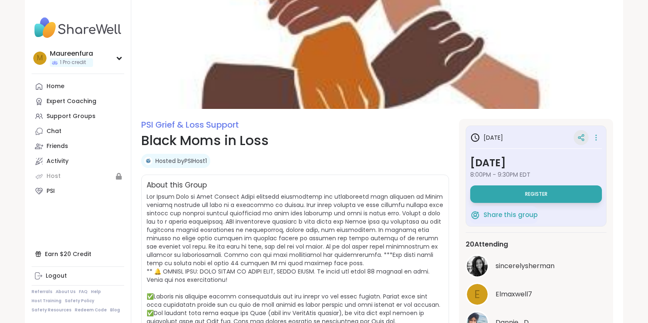
click at [584, 136] on icon at bounding box center [581, 137] width 7 height 7
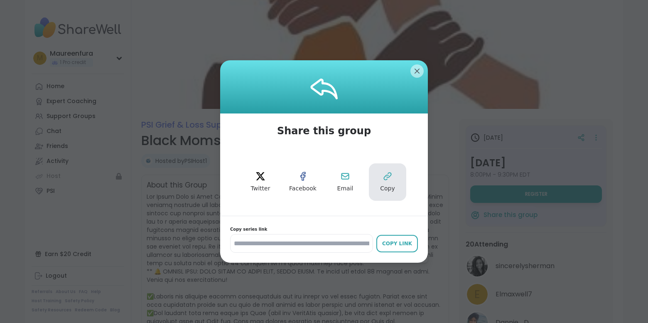
click at [389, 187] on span "Copy" at bounding box center [387, 189] width 15 height 8
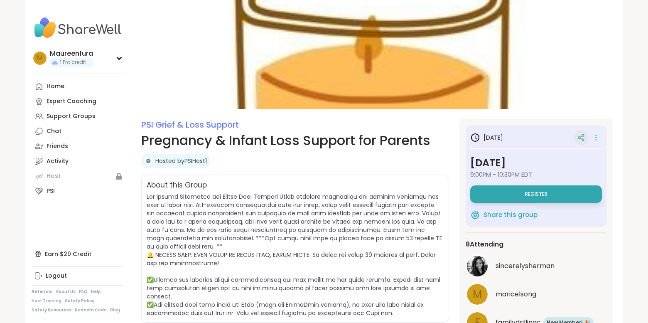
click at [577, 139] on div at bounding box center [581, 137] width 15 height 15
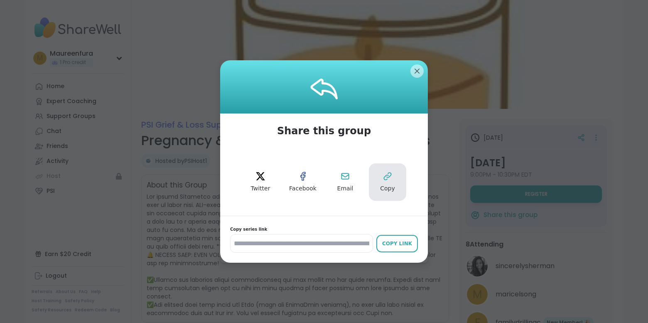
click at [370, 181] on button "Copy" at bounding box center [387, 181] width 37 height 37
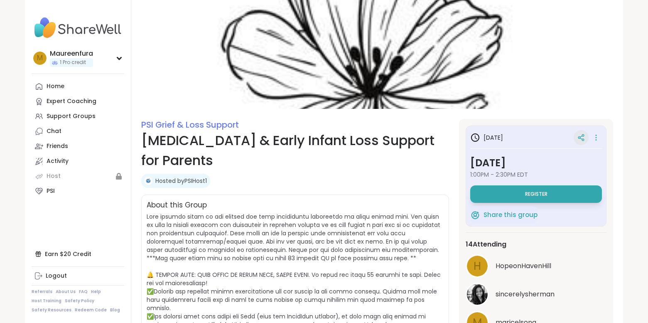
click at [579, 139] on icon at bounding box center [581, 137] width 7 height 7
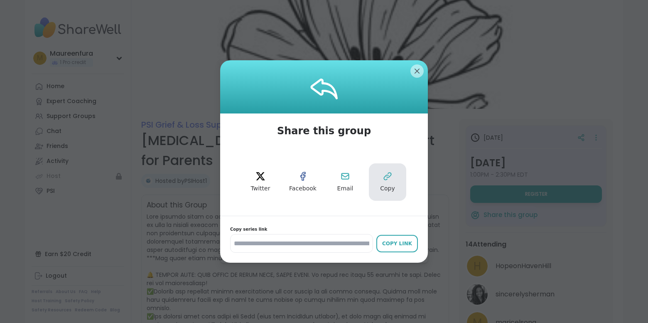
click at [387, 185] on span "Copy" at bounding box center [387, 189] width 15 height 8
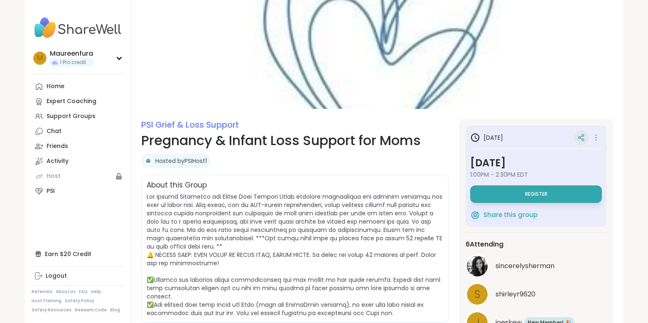
click at [581, 136] on icon at bounding box center [581, 137] width 7 height 7
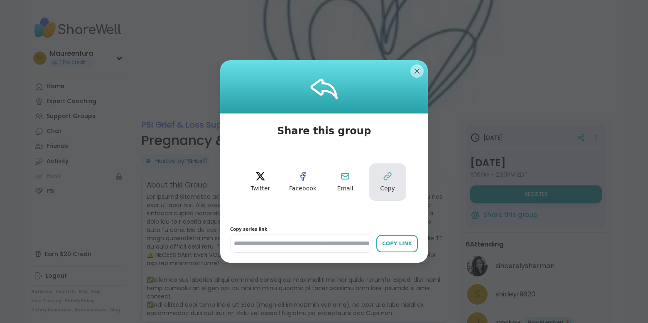
click at [386, 182] on button "Copy" at bounding box center [387, 181] width 37 height 37
